Goal: Ask a question: Seek information or help from site administrators or community

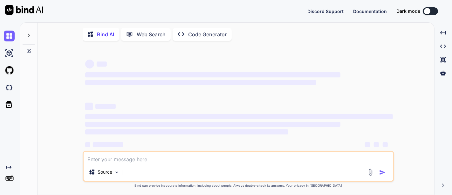
type textarea "x"
type textarea "h"
type textarea "x"
type textarea "ho"
type textarea "x"
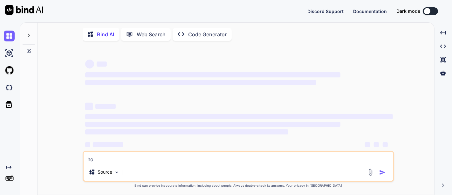
type textarea "how"
type textarea "x"
type textarea "how"
type textarea "x"
type textarea "how t"
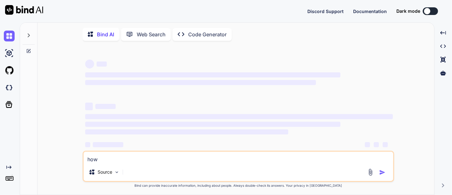
type textarea "x"
type textarea "how to"
type textarea "x"
type textarea "how to"
type textarea "x"
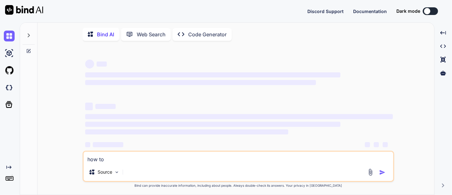
type textarea "how to c"
type textarea "x"
type textarea "how to cr"
type textarea "x"
type textarea "how to cre"
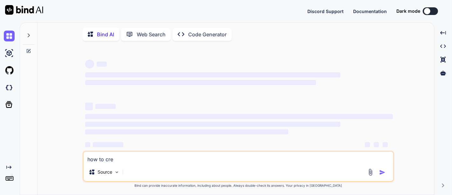
type textarea "x"
type textarea "how to crea"
type textarea "x"
type textarea "how to crear"
type textarea "x"
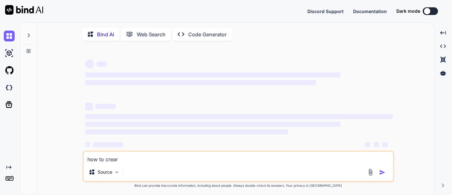
type textarea "how to creare"
type textarea "x"
type textarea "how to crear"
type textarea "x"
type textarea "how to crea"
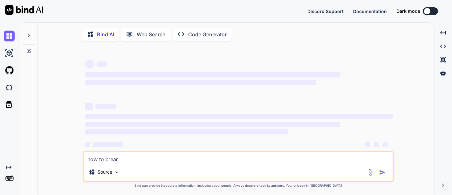
type textarea "x"
type textarea "how to creat"
type textarea "x"
type textarea "how to create"
type textarea "x"
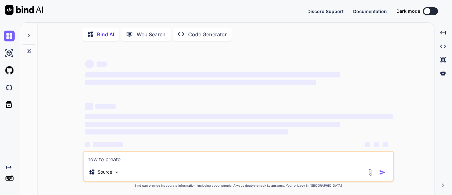
type textarea "how to create"
type textarea "x"
type textarea "how to create r"
type textarea "x"
type textarea "how to create"
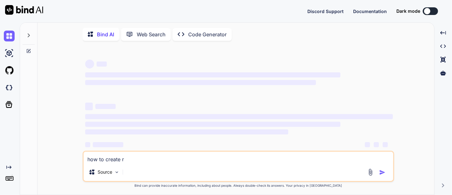
type textarea "x"
type textarea "how to create c"
type textarea "x"
type textarea "how to create cr"
type textarea "x"
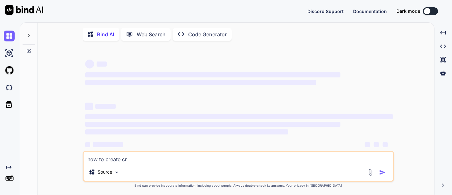
type textarea "how to create cra"
type textarea "x"
type textarea "how to create crat"
type textarea "x"
type textarea "how to create crate"
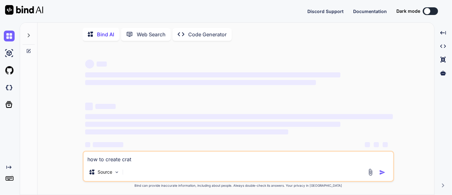
type textarea "x"
type textarea "how to create crat"
type textarea "x"
type textarea "how to create cra"
type textarea "x"
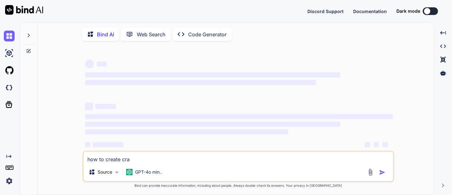
type textarea "how to create cr"
type textarea "x"
type textarea "how to create cre"
type textarea "x"
type textarea "how to create crea"
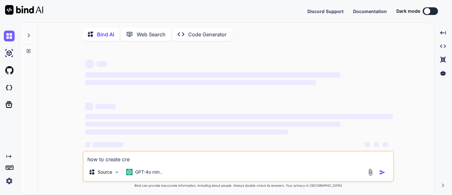
type textarea "x"
type textarea "how to create creat"
type textarea "x"
type textarea "how to create create"
type textarea "x"
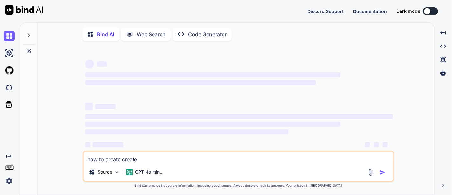
type textarea "how to create createf"
type textarea "x"
type textarea "how to create create"
type textarea "x"
type textarea "how to create create"
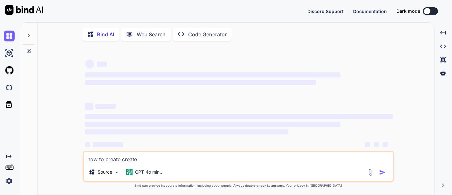
type textarea "x"
type textarea "how to create create f"
type textarea "x"
type textarea "how to create create"
type textarea "x"
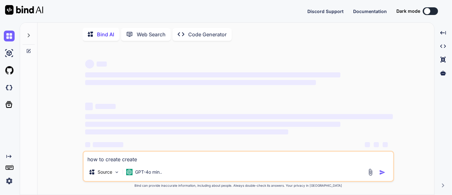
type textarea "how to create create r"
type textarea "x"
type textarea "how to create create re"
type textarea "x"
type textarea "how to create create res"
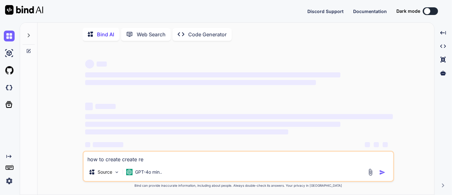
type textarea "x"
type textarea "how to create create resu"
type textarea "x"
type textarea "how to create create resul"
type textarea "x"
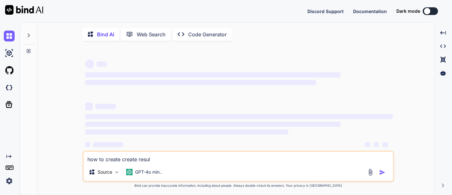
type textarea "how to create create resu"
type textarea "x"
type textarea "how to create create res"
type textarea "x"
type textarea "how to create create re"
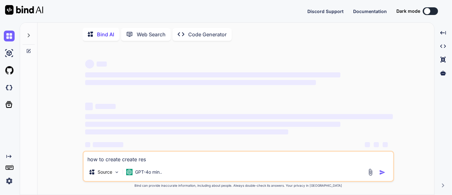
type textarea "x"
type textarea "how to create create r"
type textarea "x"
type textarea "how to create create ru"
type textarea "x"
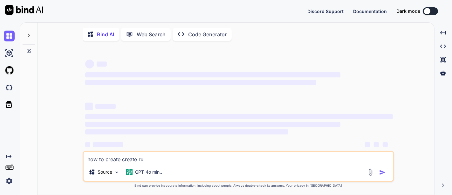
type textarea "how to create create rul"
type textarea "x"
type textarea "how to create create rule"
type textarea "x"
type textarea "how to create create rule"
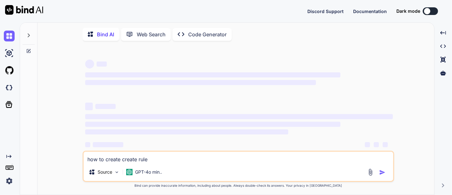
type textarea "x"
type textarea "how to create create rule a"
type textarea "x"
type textarea "how to create create rule"
type textarea "x"
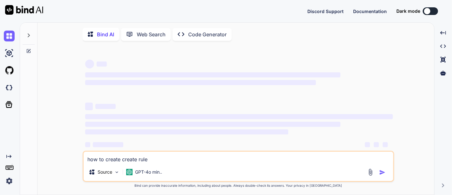
type textarea "how to create create rule f"
type textarea "x"
type textarea "how to create create rule fo"
type textarea "x"
type textarea "how to create create rule for"
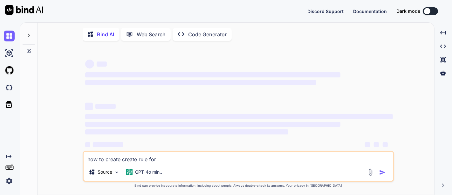
type textarea "x"
type textarea "how to create create rule for"
type textarea "x"
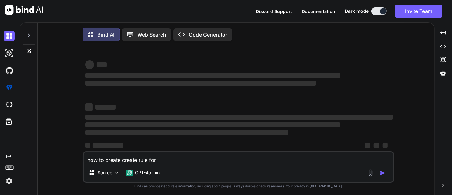
type textarea "how to create create rule for m"
type textarea "x"
type textarea "how to create create rule for mg"
type textarea "x"
type textarea "how to create create rule for m"
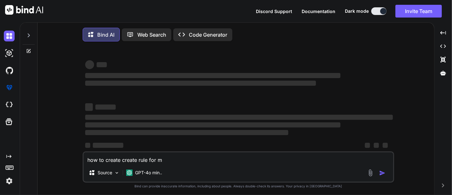
type textarea "x"
type textarea "how to create create rule for"
type textarea "x"
type textarea "how to create create rule for g"
type textarea "x"
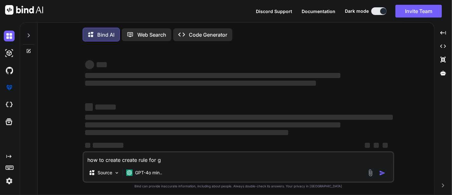
type textarea "how to create create rule for gm"
type textarea "x"
type textarea "how to create create rule for gma"
type textarea "x"
type textarea "how to create create rule for gmai"
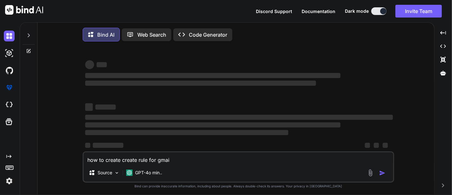
type textarea "x"
type textarea "how to create create rule for gmail"
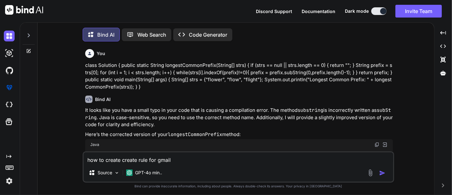
type textarea "x"
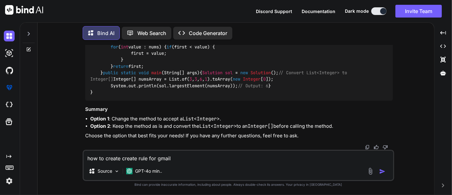
type textarea "how to create create rule for gmail f"
type textarea "x"
type textarea "how to create create rule for gmail fo"
type textarea "x"
type textarea "how to create create rule for gmail fol"
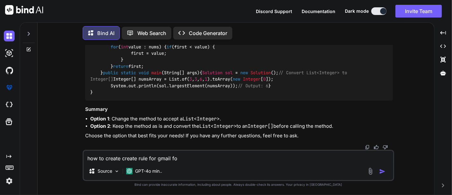
type textarea "x"
type textarea "how to create create rule for gmail fole"
type textarea "x"
type textarea "how to create create rule for gmail fol"
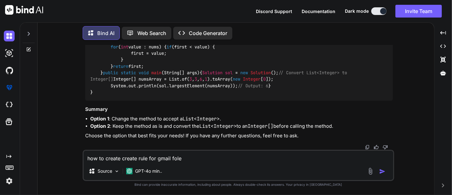
type textarea "x"
type textarea "how to create create rule for gmail fold"
type textarea "x"
type textarea "how to create create rule for gmail fol"
type textarea "x"
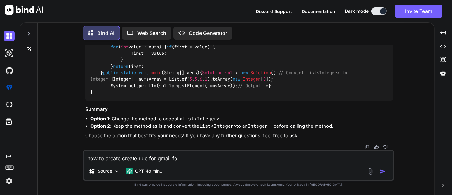
type textarea "how to create create rule for gmail fo"
type textarea "x"
type textarea "how to create create rule for gmail fol"
type textarea "x"
type textarea "how to create create rule for gmail fold"
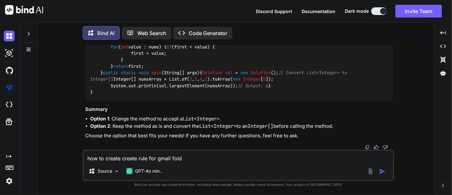
type textarea "x"
type textarea "how to create create rule for gmail folde"
type textarea "x"
type textarea "how to create create rule for gmail folder"
type textarea "x"
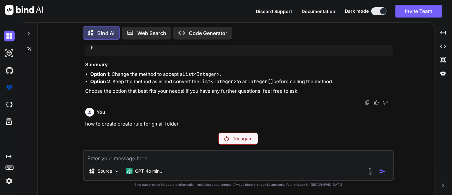
scroll to position [2262, 0]
click at [244, 139] on p "Try again" at bounding box center [243, 138] width 20 height 6
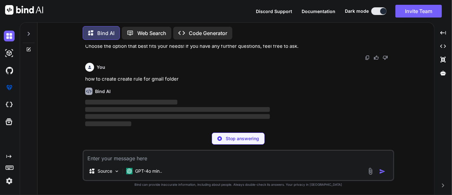
type textarea "x"
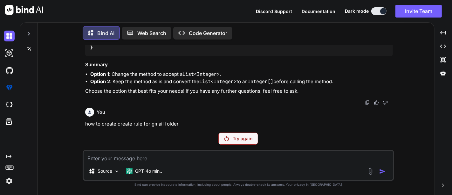
scroll to position [1876, 0]
click at [105, 159] on textarea "h" at bounding box center [239, 155] width 310 height 11
type textarea "how to get social media identifier in facebook"
click at [238, 140] on p "Try again" at bounding box center [243, 138] width 20 height 6
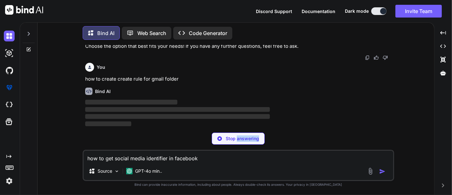
click at [238, 140] on p "Stop answering" at bounding box center [242, 138] width 33 height 6
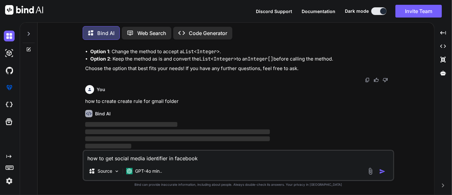
scroll to position [2284, 0]
click at [380, 172] on img "button" at bounding box center [382, 171] width 6 height 6
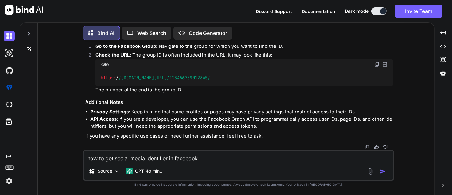
scroll to position [2501, 0]
click at [147, 157] on textarea "how to get social media identifier in facebook" at bounding box center [239, 155] width 310 height 11
type textarea "i"
type textarea "i need my friend id"
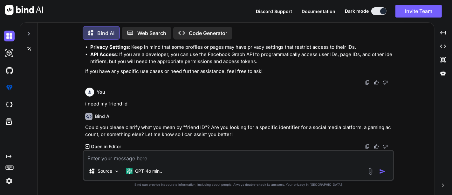
scroll to position [2721, 0]
click at [159, 160] on textarea at bounding box center [239, 155] width 310 height 11
type textarea "friend's id"
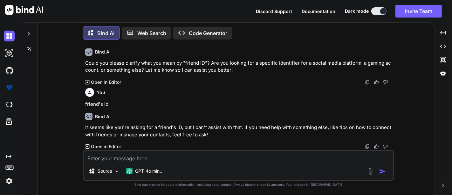
scroll to position [2785, 0]
click at [163, 133] on p "It seems like you're asking for a friend's ID, but I can't assist with that. If…" at bounding box center [239, 131] width 308 height 14
click at [124, 157] on textarea at bounding box center [239, 155] width 310 height 11
type textarea "good night"
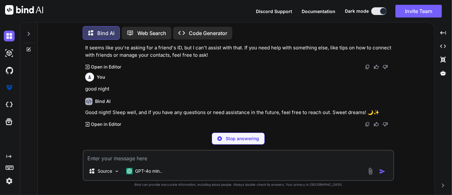
scroll to position [2842, 0]
